Goal: Task Accomplishment & Management: Manage account settings

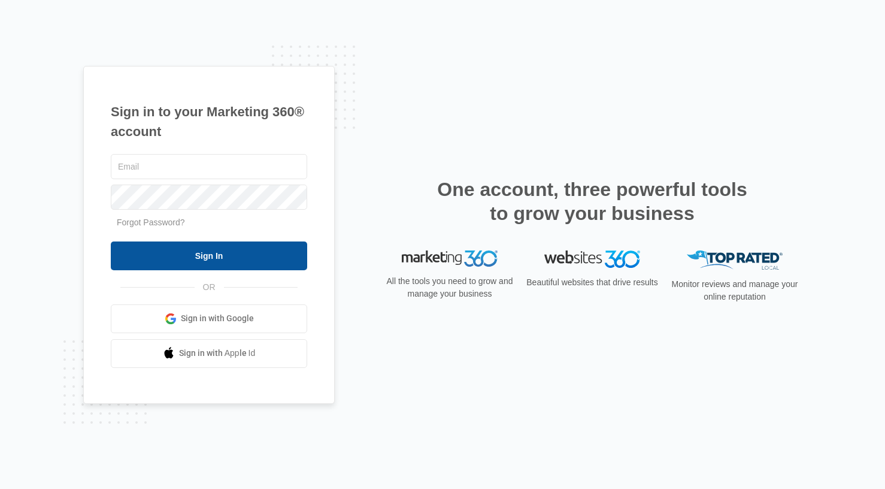
type input "[EMAIL_ADDRESS][DOMAIN_NAME]"
click at [177, 247] on input "Sign In" at bounding box center [209, 255] width 196 height 29
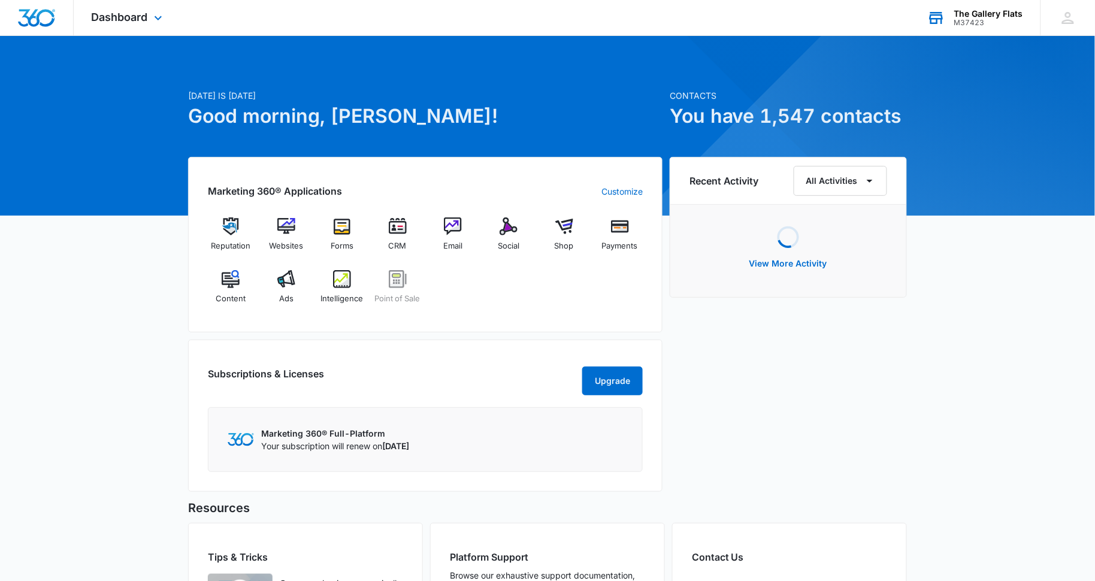
click at [965, 16] on div "The Gallery Flats" at bounding box center [988, 14] width 69 height 10
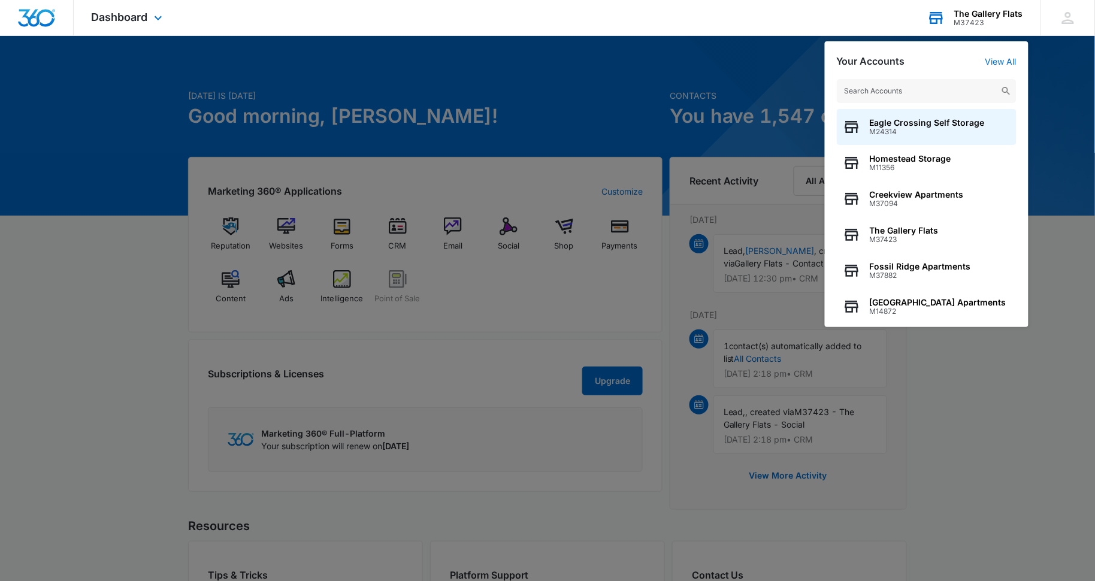
click at [912, 87] on input "text" at bounding box center [927, 91] width 180 height 24
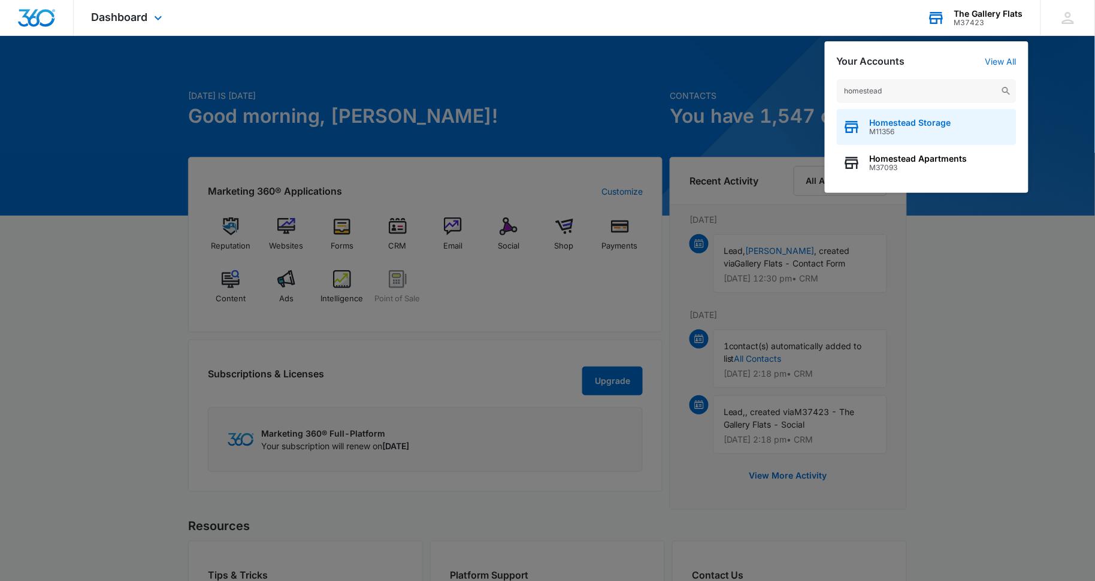
type input "homestead"
click at [977, 119] on div "Homestead Storage M11356" at bounding box center [927, 127] width 180 height 36
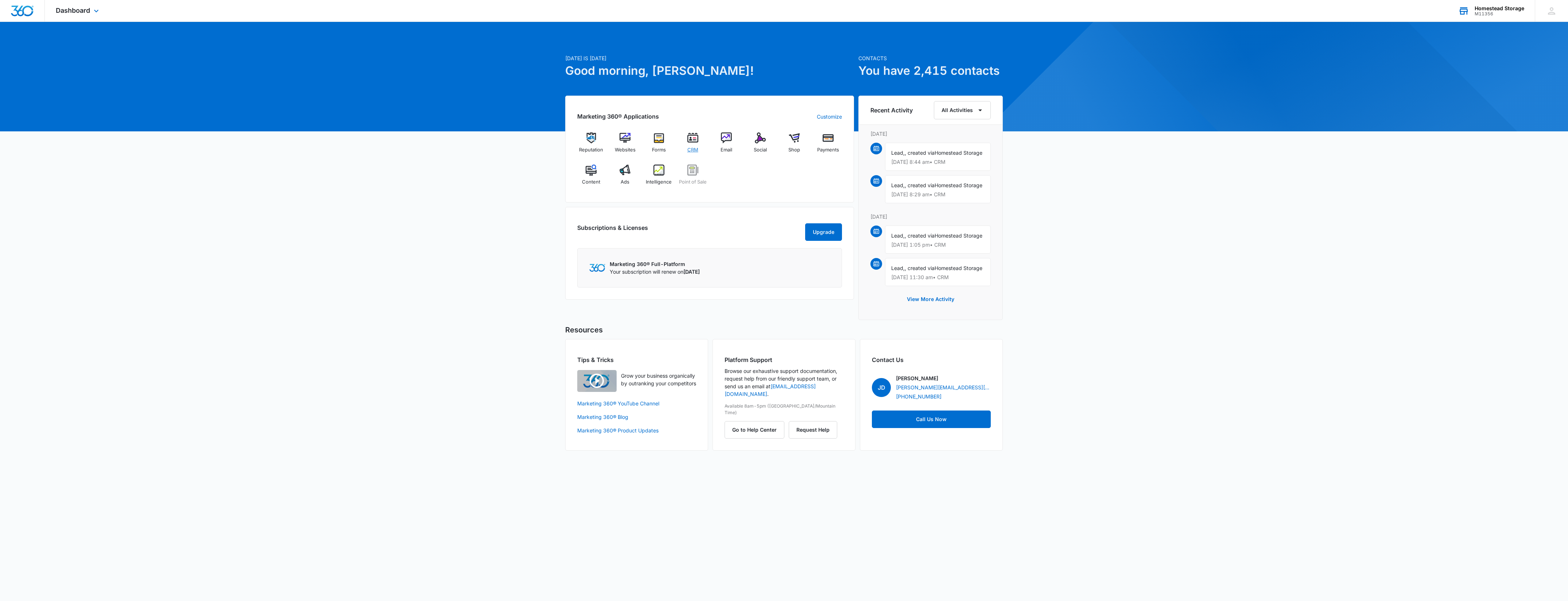
click at [673, 137] on img at bounding box center [693, 138] width 11 height 11
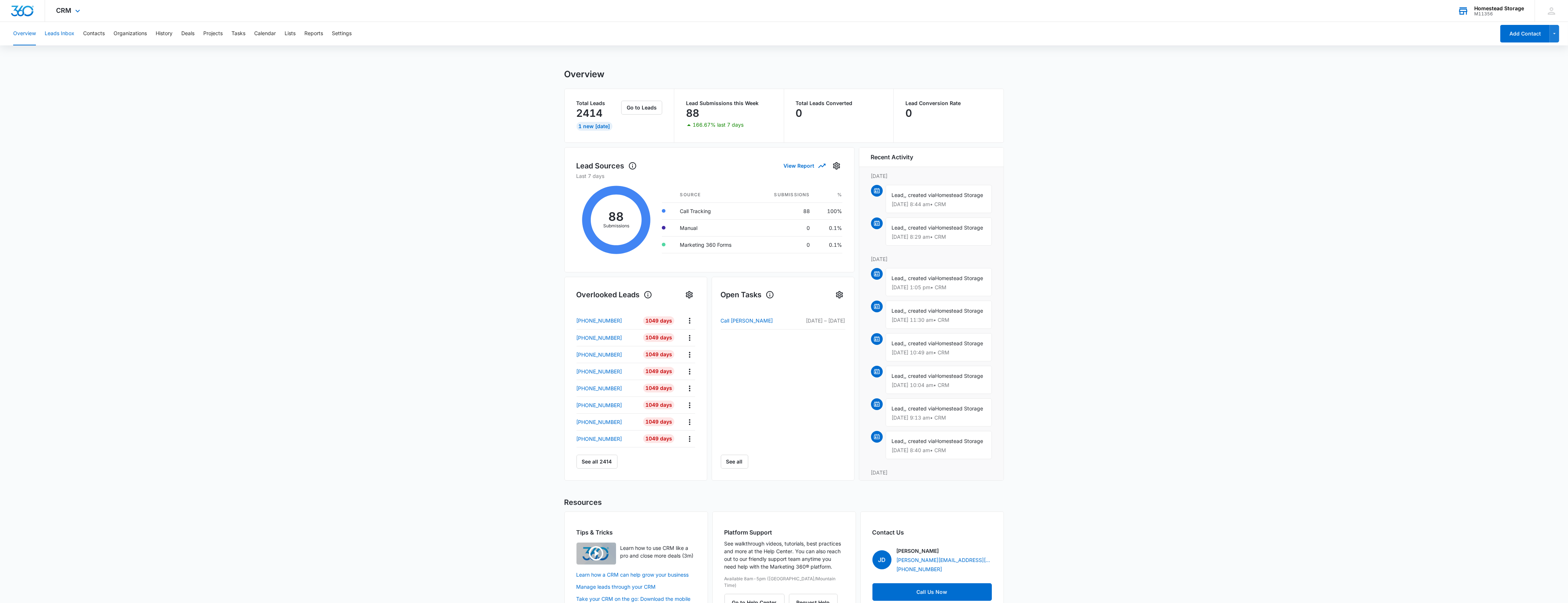
click at [69, 34] on button "Leads Inbox" at bounding box center [59, 34] width 30 height 23
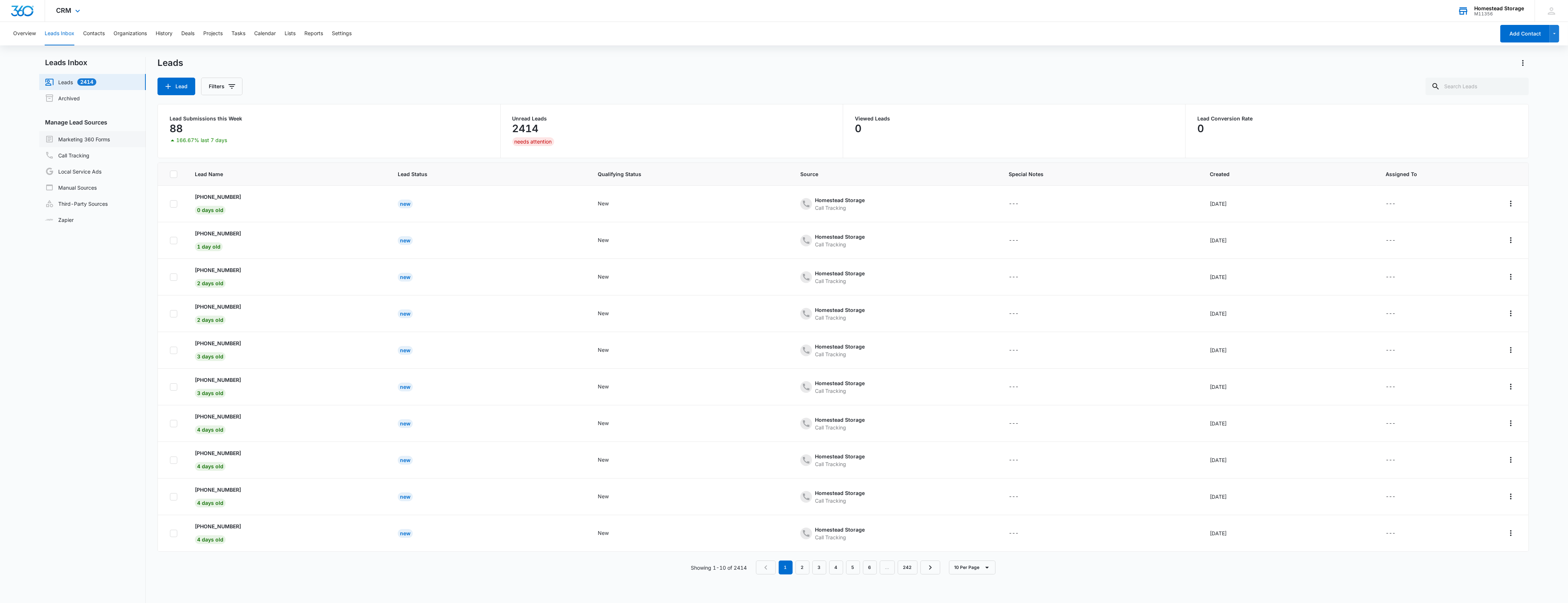
click at [83, 144] on link "Marketing 360 Forms" at bounding box center [78, 139] width 65 height 9
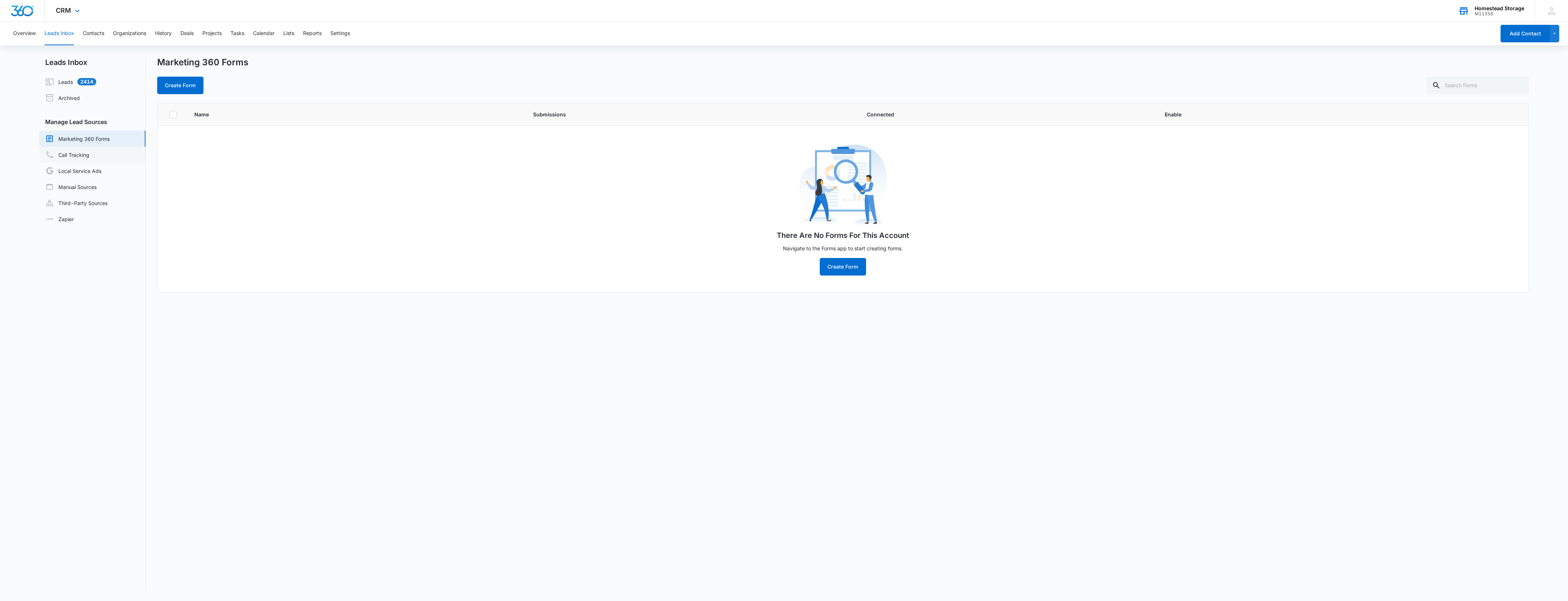
click at [89, 153] on link "Call Tracking" at bounding box center [67, 155] width 44 height 9
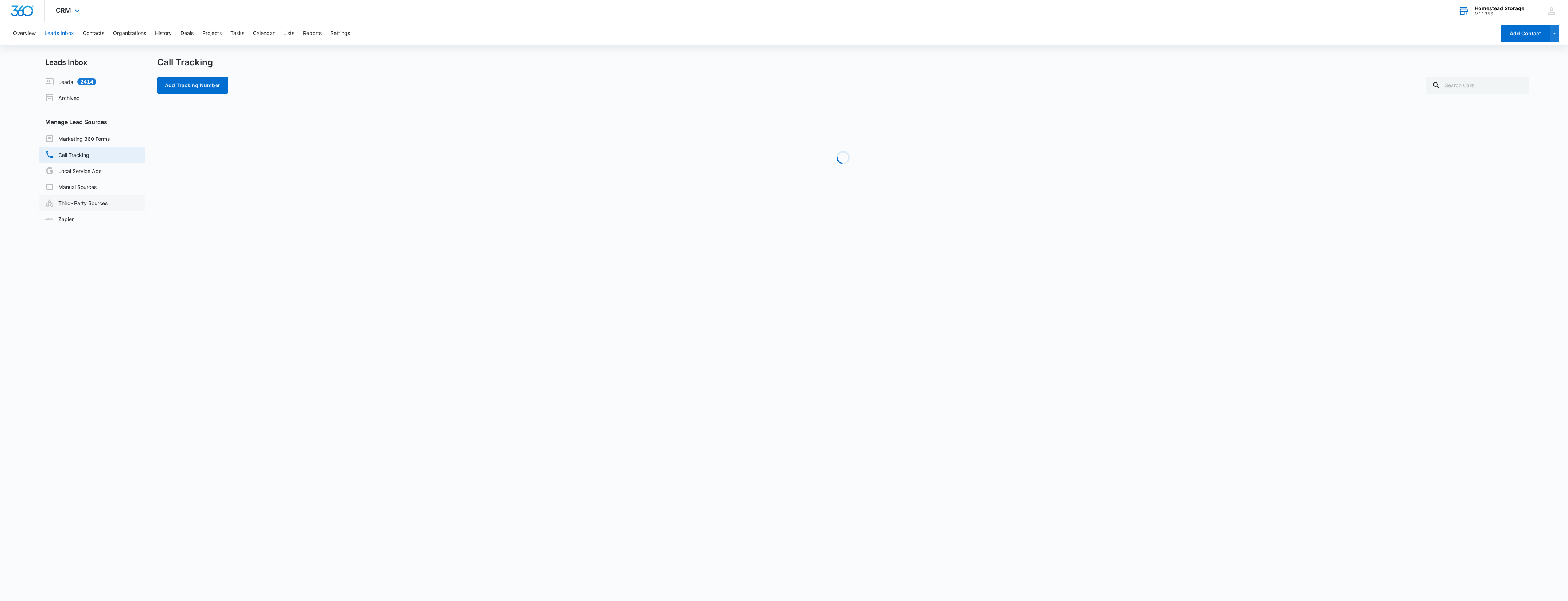
click at [89, 202] on link "Third-Party Sources" at bounding box center [76, 203] width 62 height 9
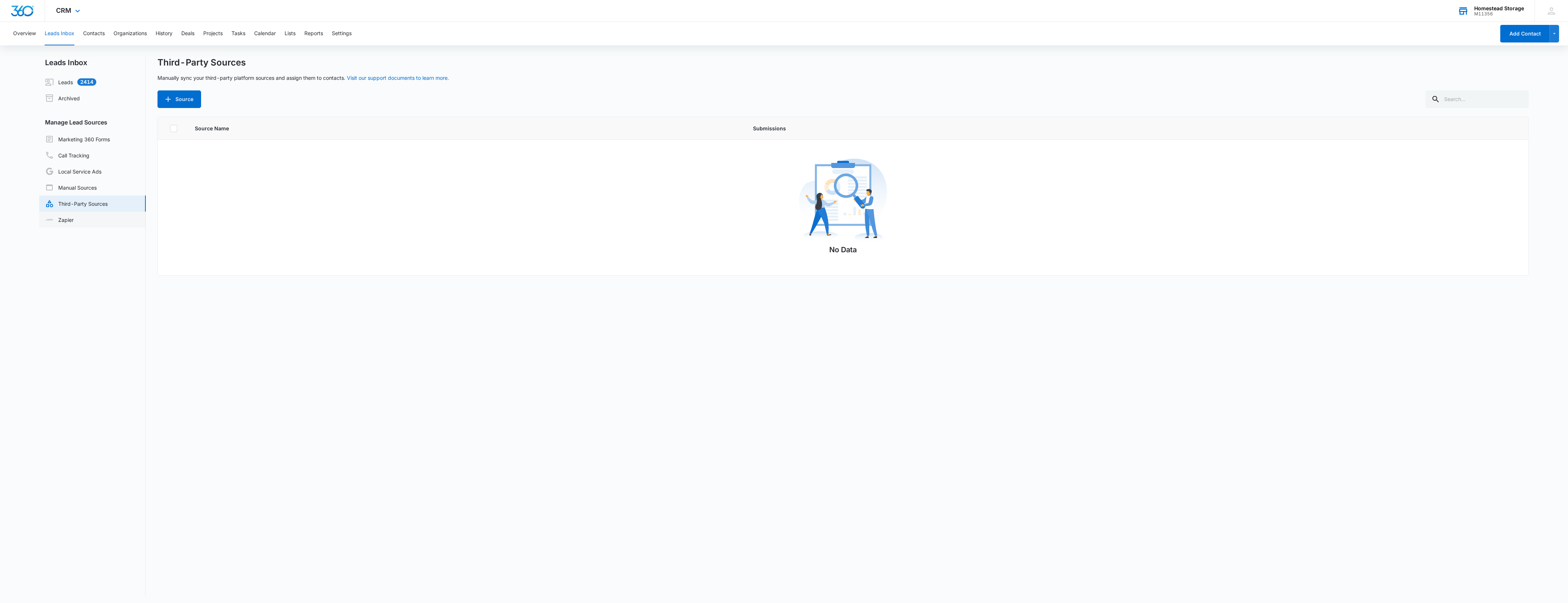
click at [73, 216] on link "Zapier" at bounding box center [59, 219] width 29 height 8
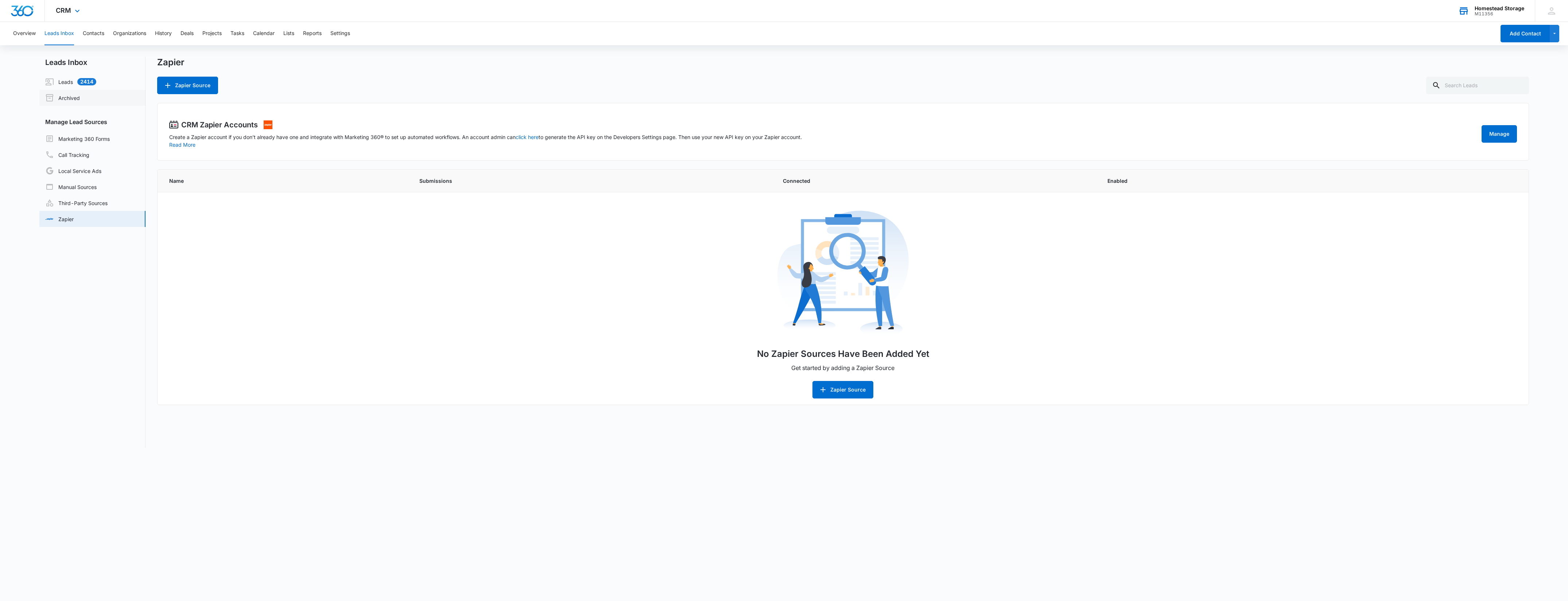
click at [80, 102] on link "Archived" at bounding box center [62, 97] width 35 height 9
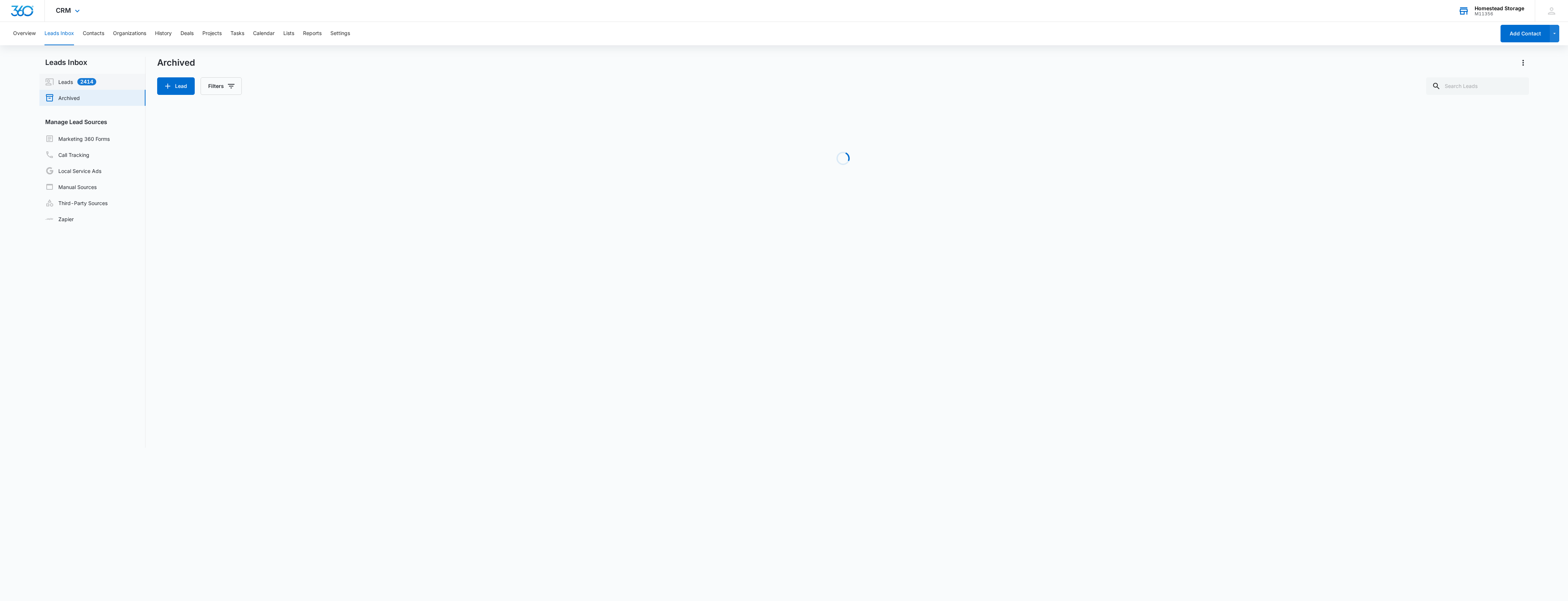
click at [66, 82] on link "Leads 2414" at bounding box center [71, 82] width 51 height 9
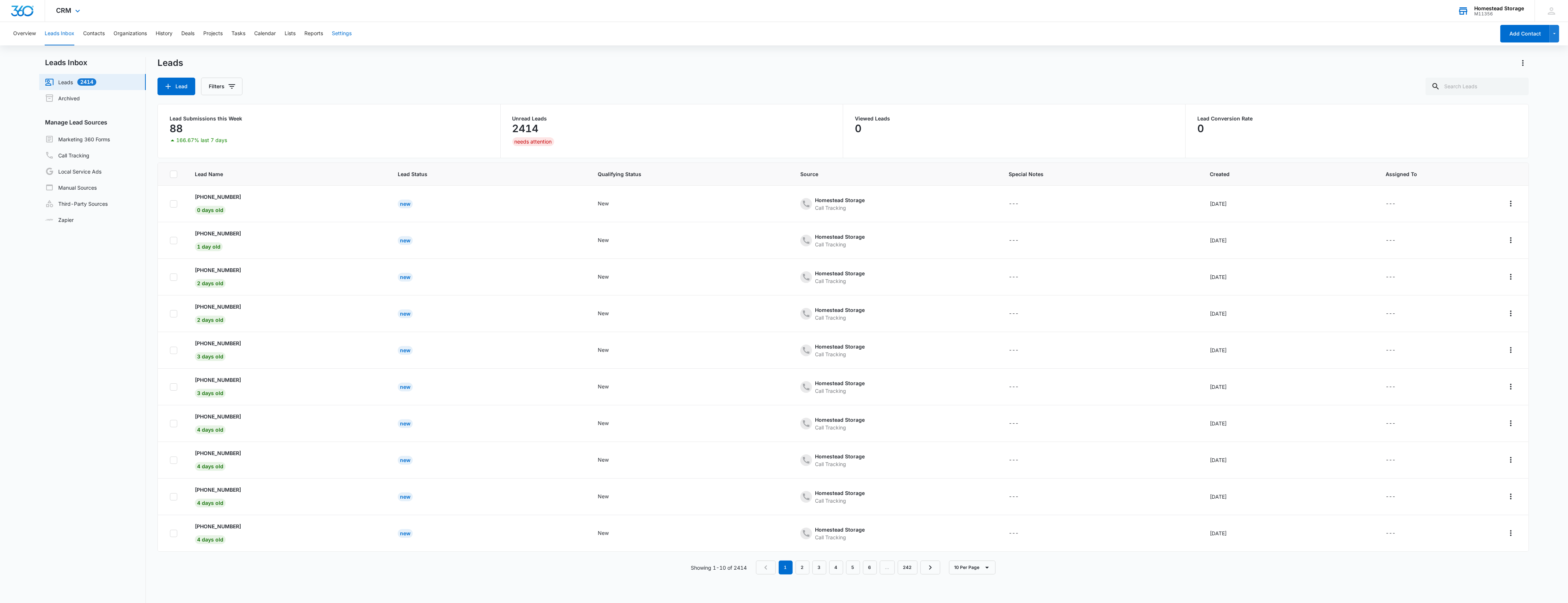
click at [352, 27] on button "Settings" at bounding box center [342, 34] width 20 height 23
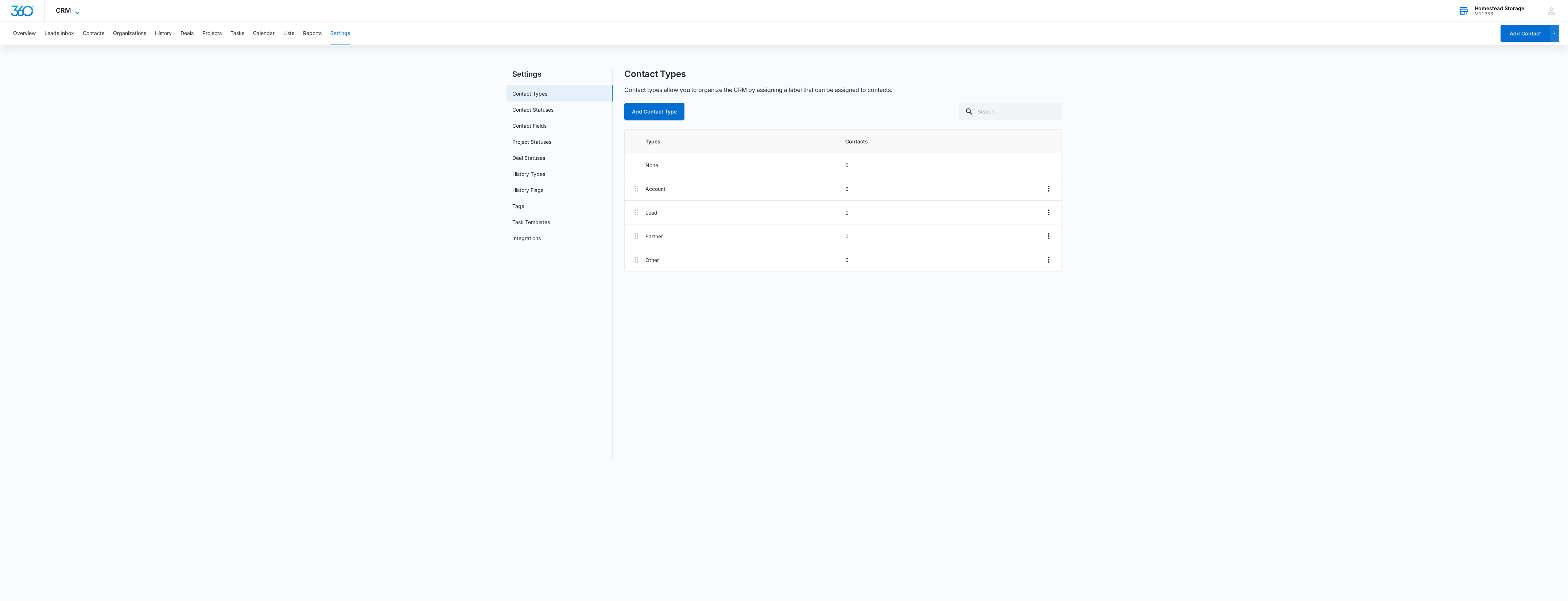
click at [69, 13] on span "CRM" at bounding box center [63, 10] width 15 height 8
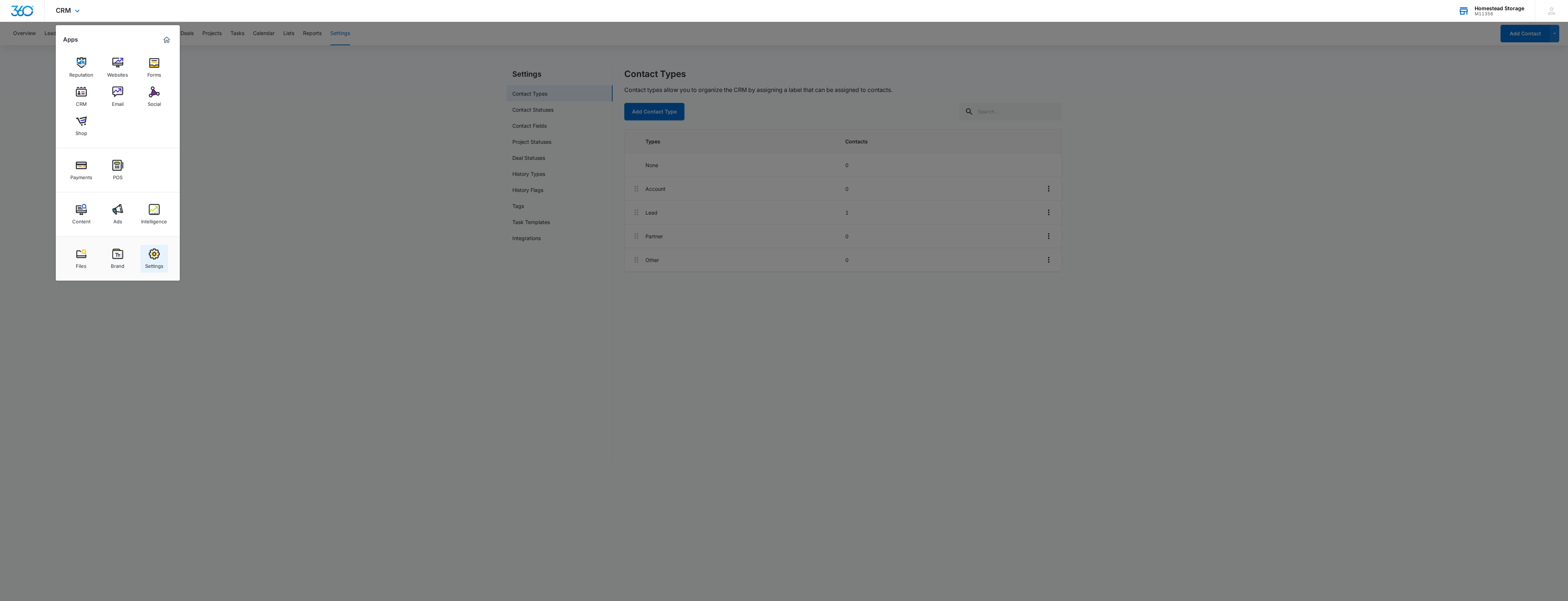
click at [154, 250] on img at bounding box center [154, 254] width 11 height 11
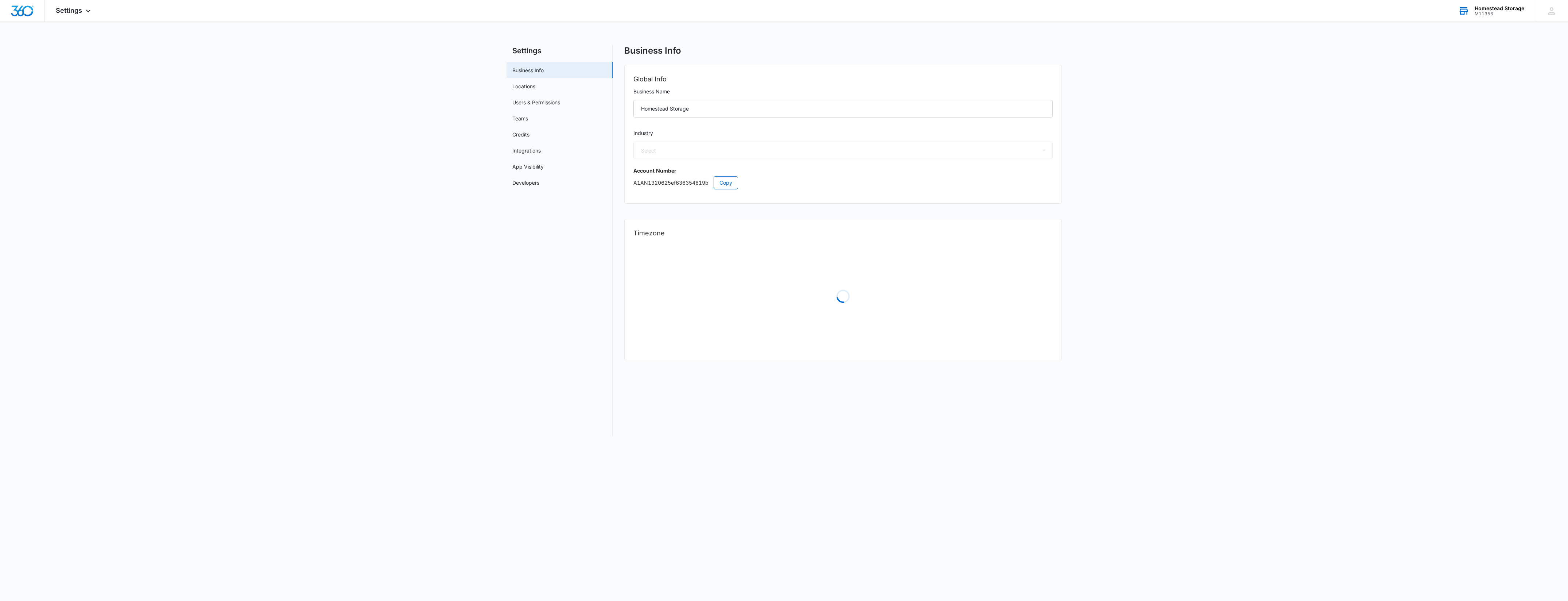
select select "33"
select select "US"
select select "America/[GEOGRAPHIC_DATA]"
click at [64, 12] on span "Settings" at bounding box center [69, 10] width 26 height 8
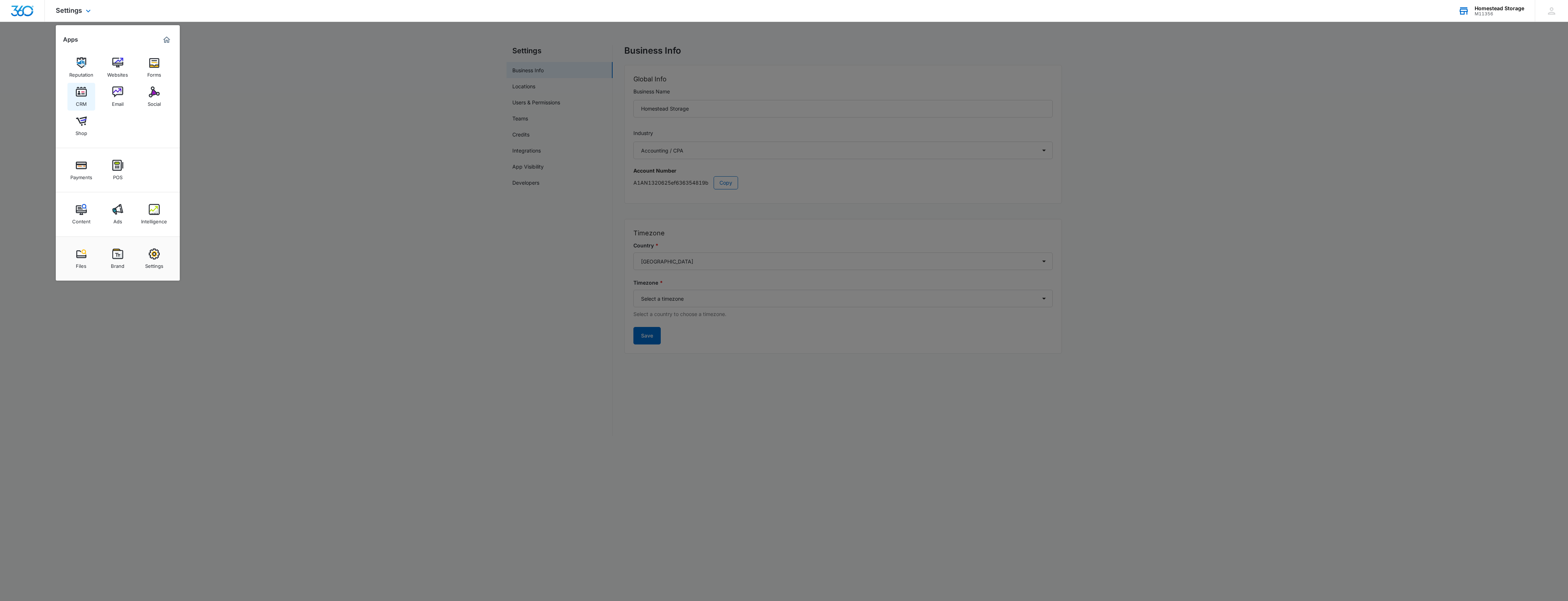
click at [85, 93] on img at bounding box center [82, 92] width 11 height 11
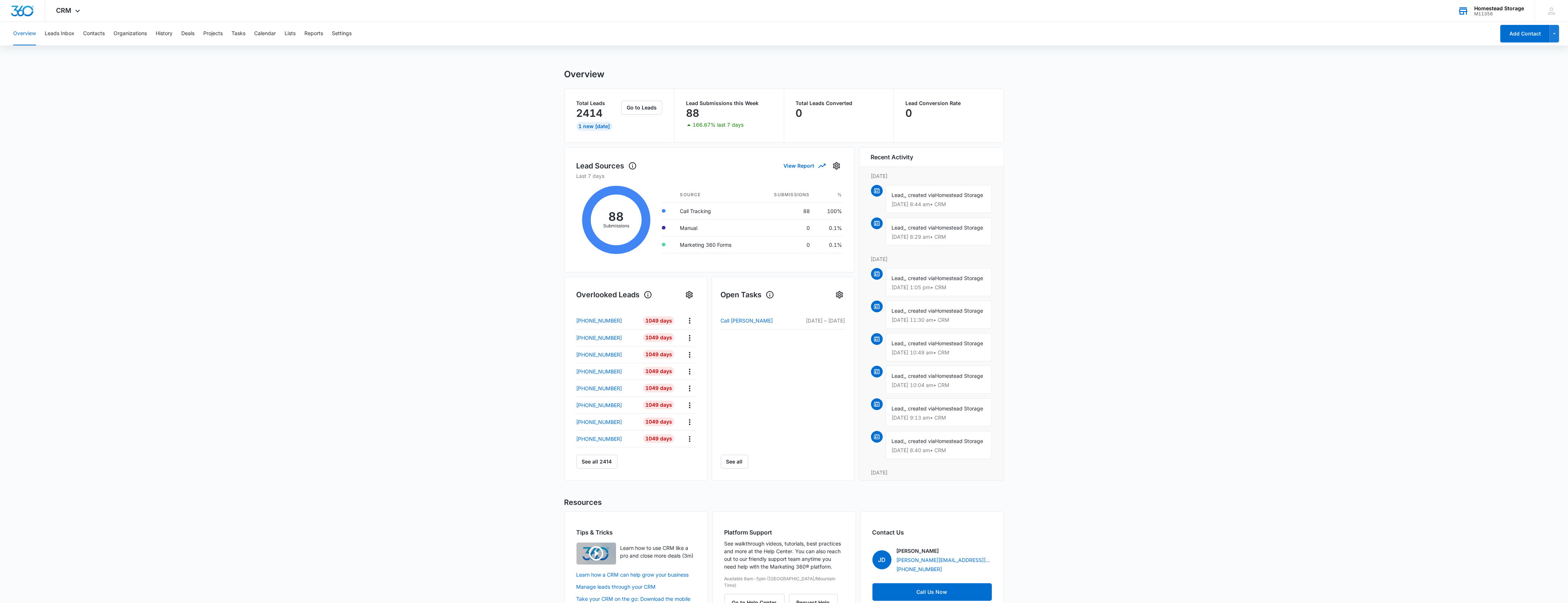
click at [332, 31] on div "Overview Leads Inbox Contacts Organizations History Deals Projects Tasks Calend…" at bounding box center [751, 34] width 1486 height 23
click at [339, 31] on button "Settings" at bounding box center [342, 34] width 20 height 23
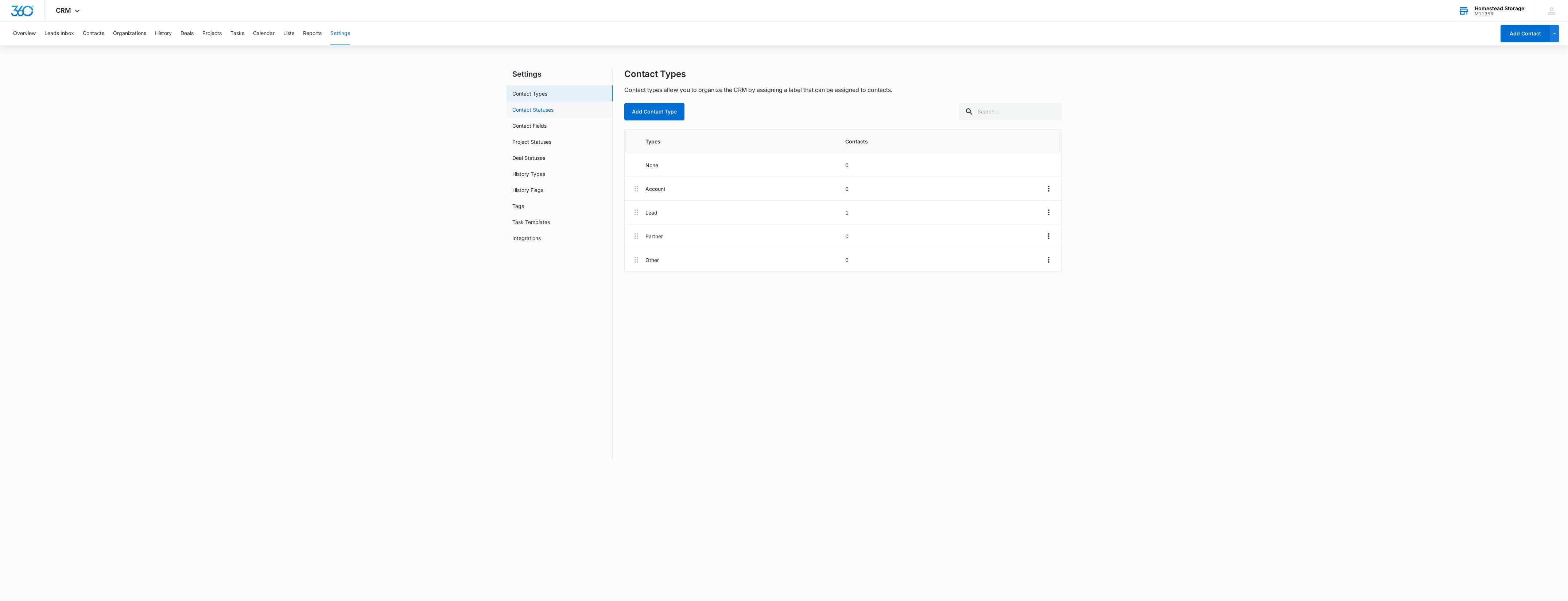
click at [546, 113] on link "Contact Statuses" at bounding box center [533, 110] width 41 height 8
click at [545, 122] on link "Contact Fields" at bounding box center [530, 125] width 34 height 8
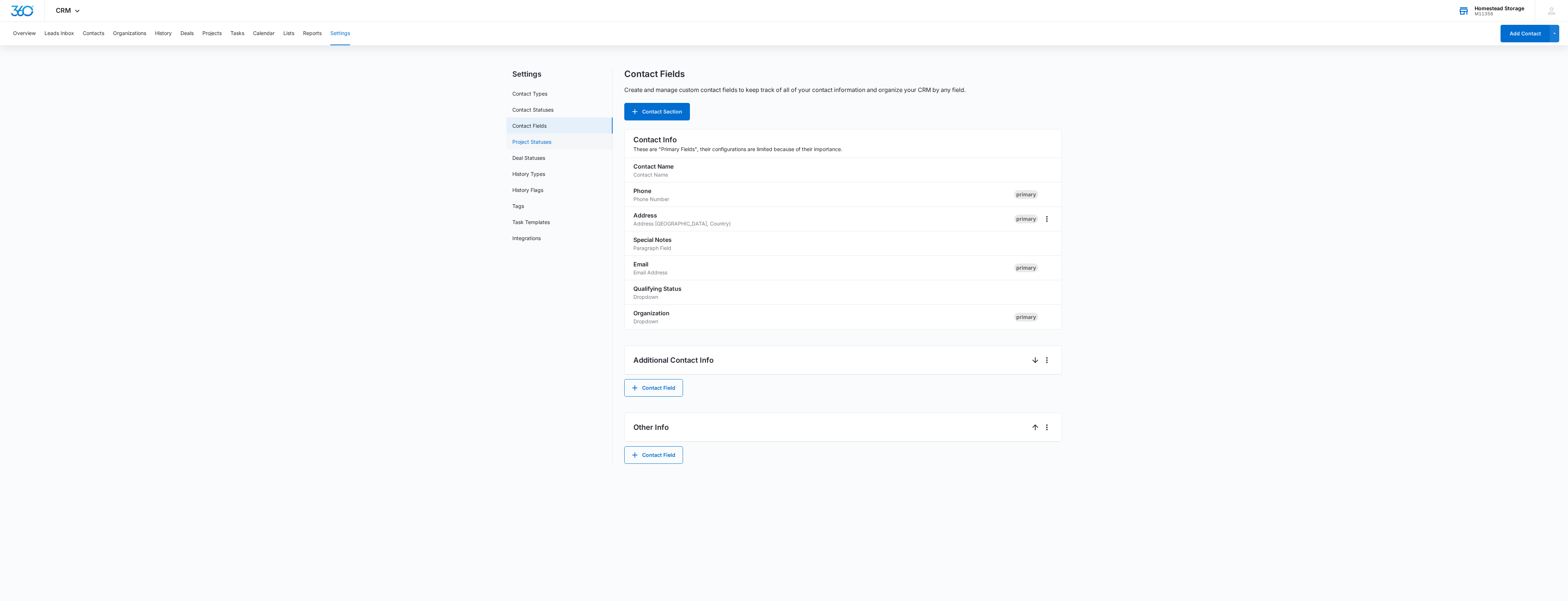
click at [542, 142] on link "Project Statuses" at bounding box center [532, 141] width 39 height 8
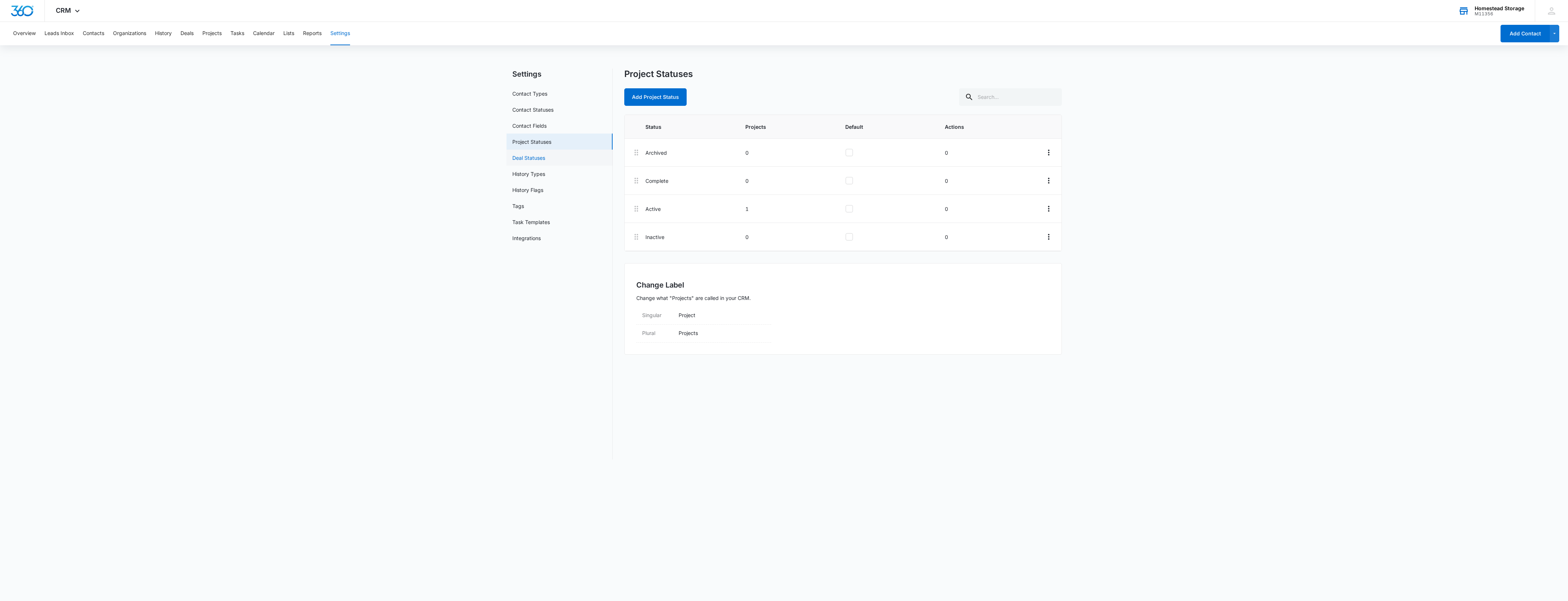
click at [536, 156] on link "Deal Statuses" at bounding box center [529, 158] width 33 height 8
click at [538, 174] on link "History Types" at bounding box center [529, 174] width 33 height 8
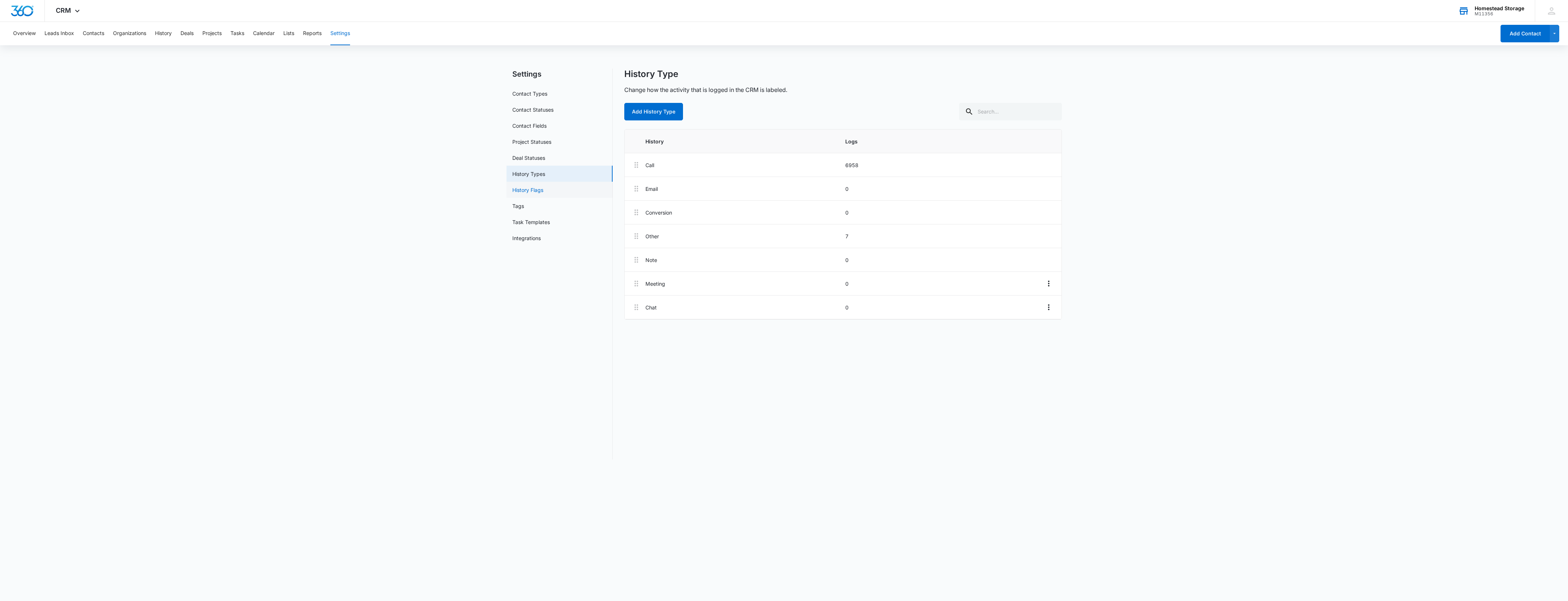
click at [539, 187] on link "History Flags" at bounding box center [528, 190] width 31 height 8
click at [71, 32] on div "Overview Leads Inbox Contacts Organizations History Deals Projects Tasks Calend…" at bounding box center [752, 33] width 1486 height 23
drag, startPoint x: 71, startPoint y: 32, endPoint x: 66, endPoint y: 33, distance: 5.1
click at [66, 33] on button "Leads Inbox" at bounding box center [59, 33] width 30 height 23
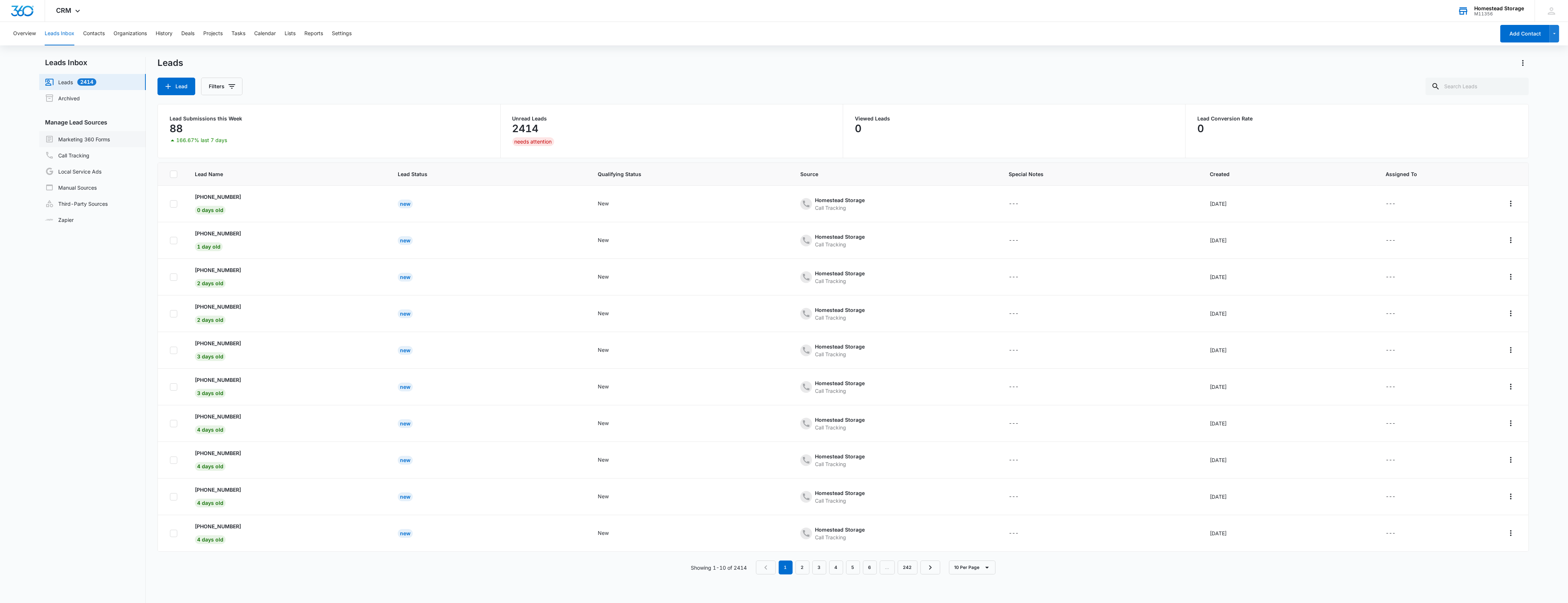
click at [84, 139] on link "Marketing 360 Forms" at bounding box center [78, 139] width 65 height 9
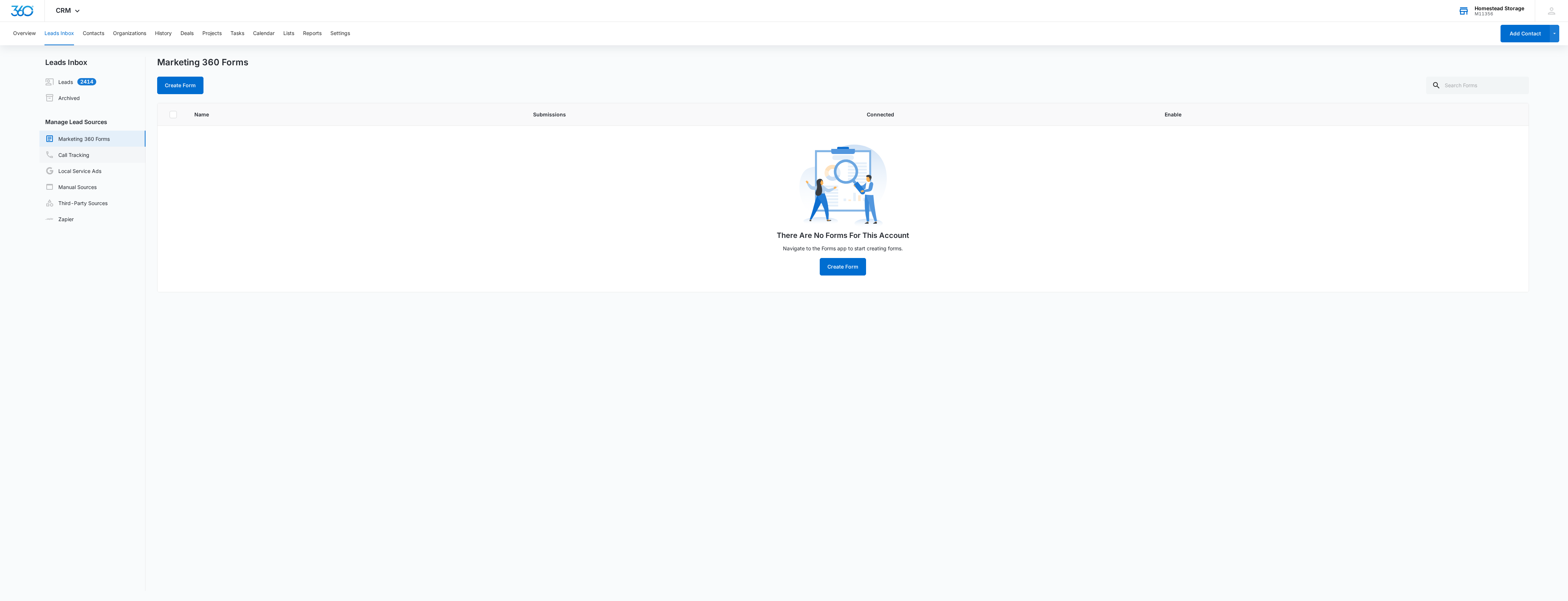
click at [72, 150] on link "Call Tracking" at bounding box center [67, 155] width 44 height 9
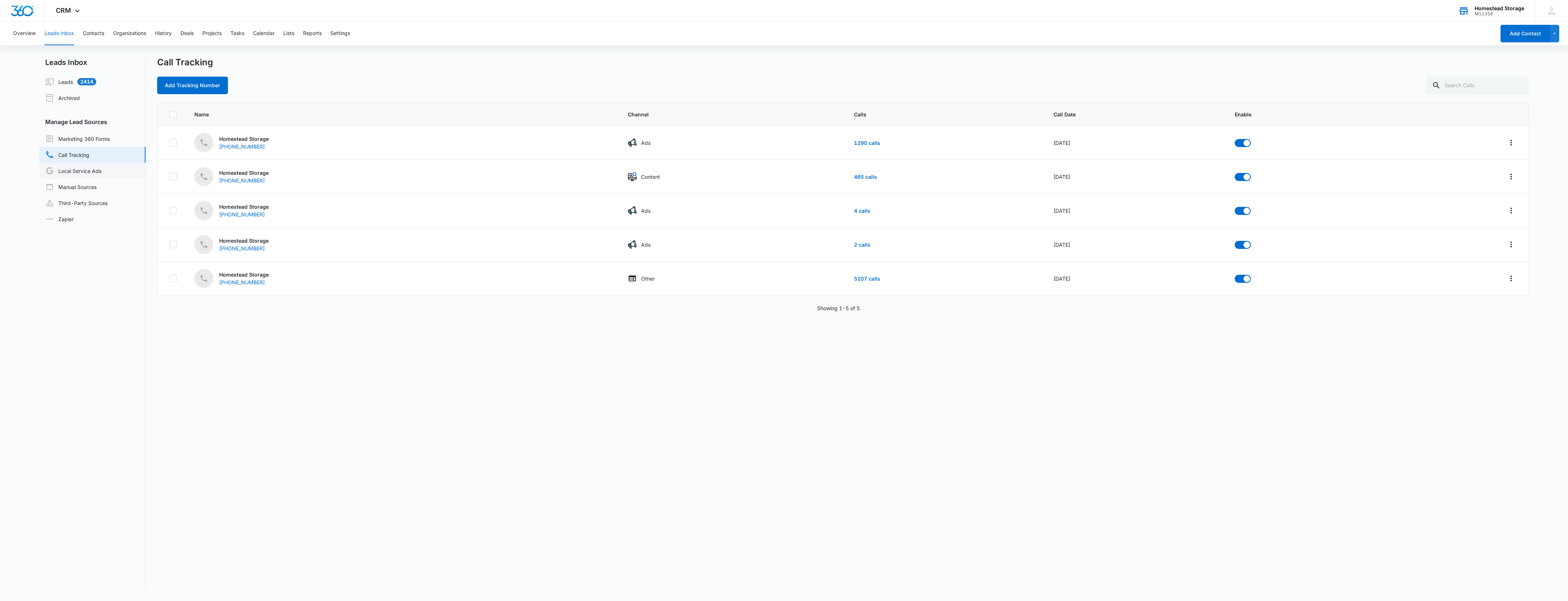
click at [72, 170] on link "Local Service Ads" at bounding box center [73, 170] width 56 height 9
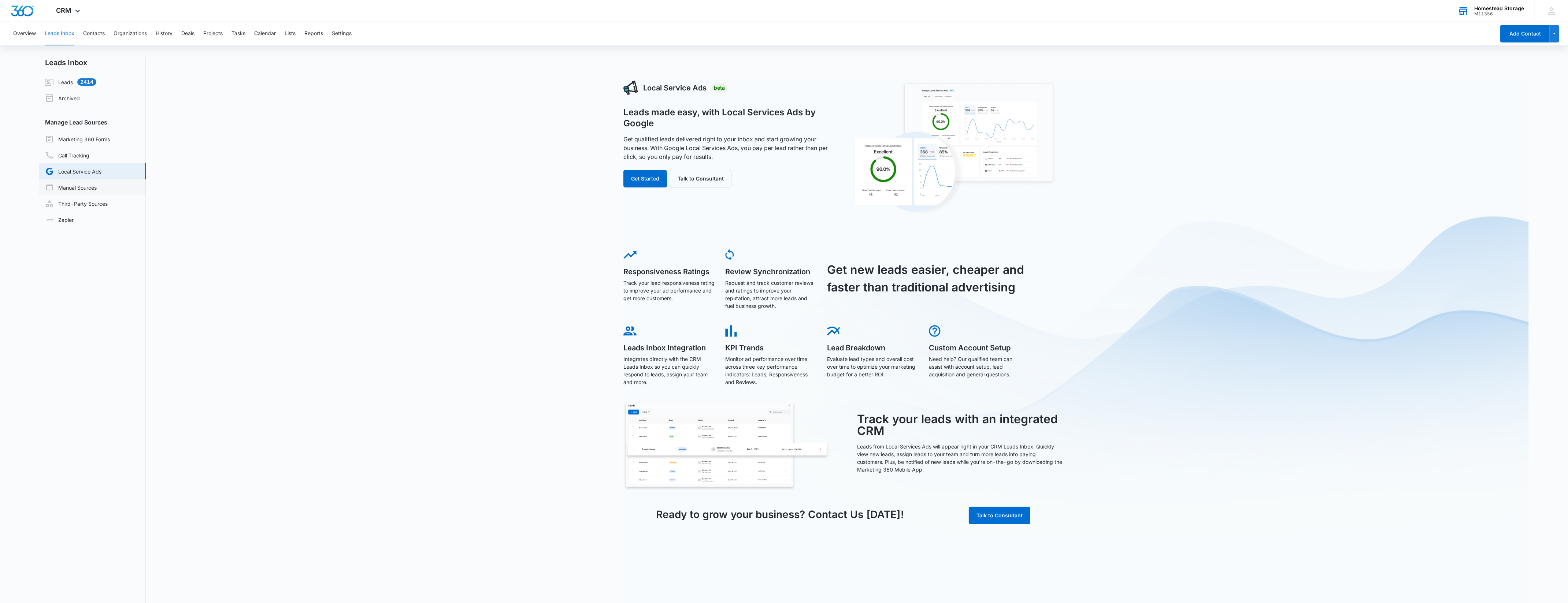
click at [72, 189] on link "Manual Sources" at bounding box center [71, 188] width 51 height 9
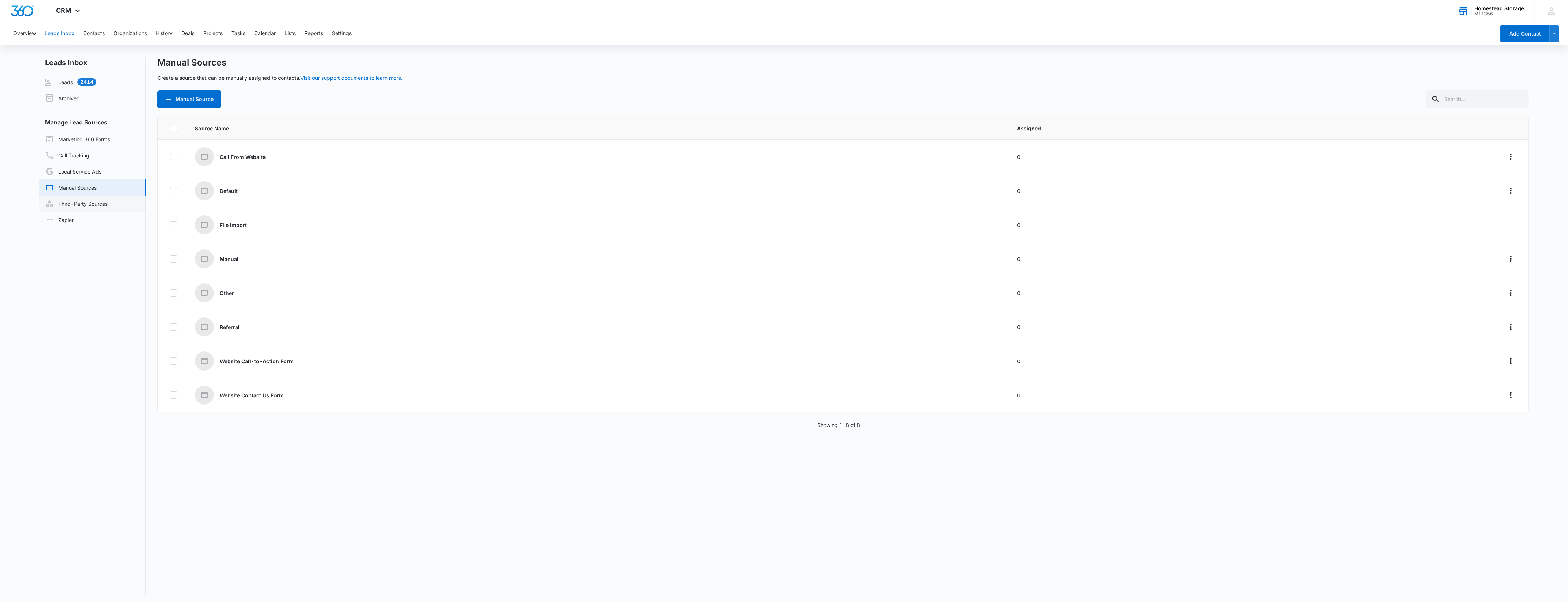
click at [72, 203] on link "Third-Party Sources" at bounding box center [76, 203] width 62 height 9
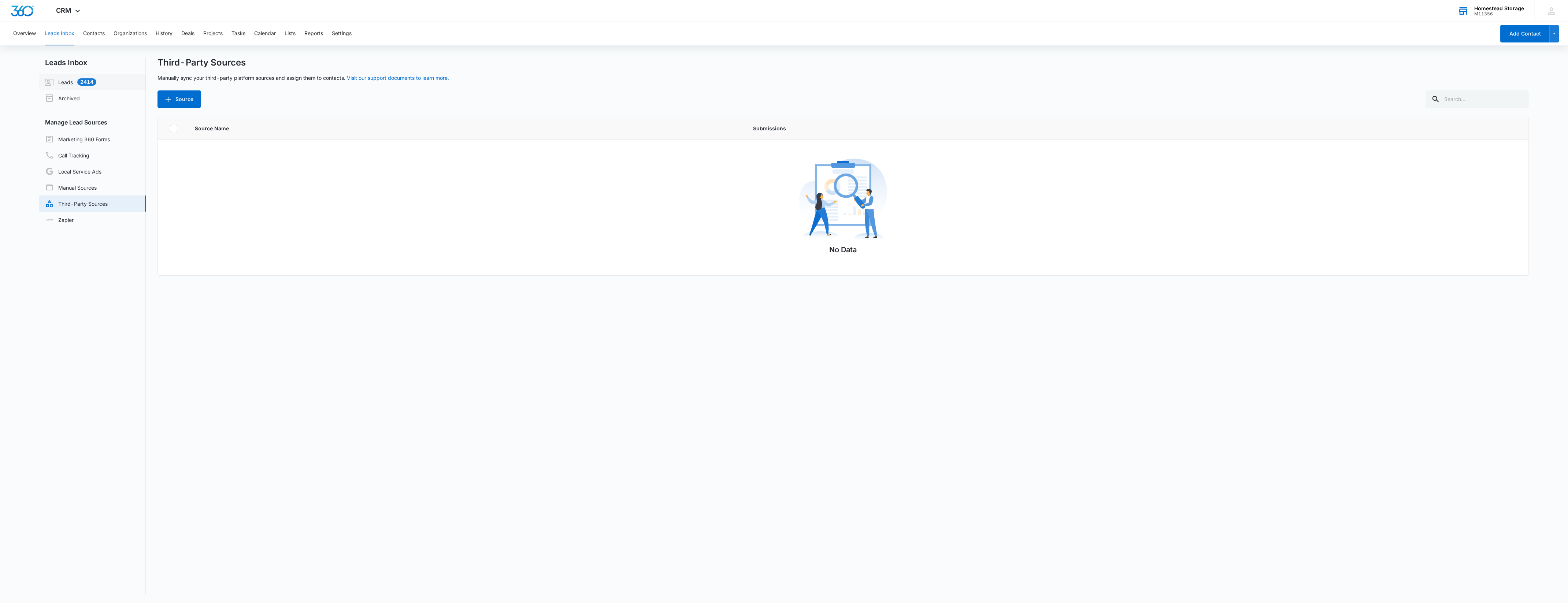
click at [67, 84] on link "Leads 2414" at bounding box center [71, 82] width 51 height 9
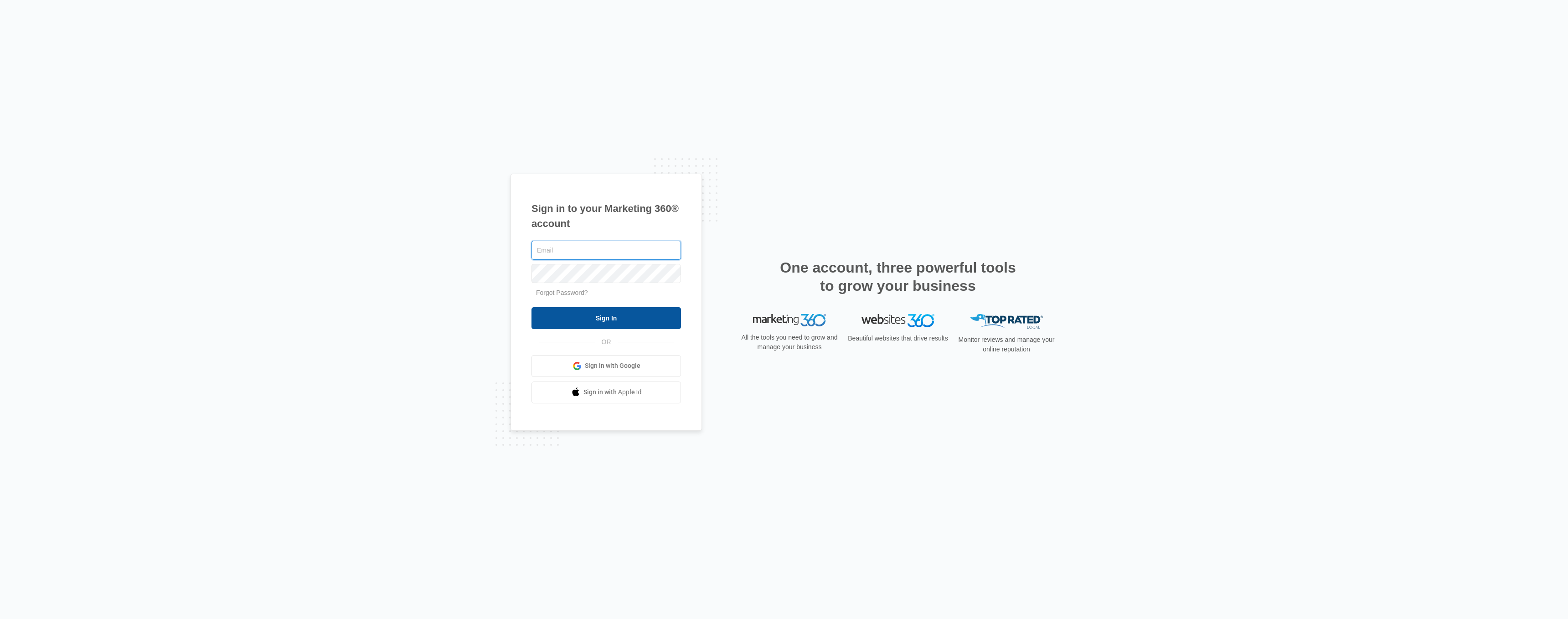
type input "[EMAIL_ADDRESS][DOMAIN_NAME]"
click at [596, 323] on input "Sign In" at bounding box center [606, 318] width 149 height 22
